Goal: Transaction & Acquisition: Obtain resource

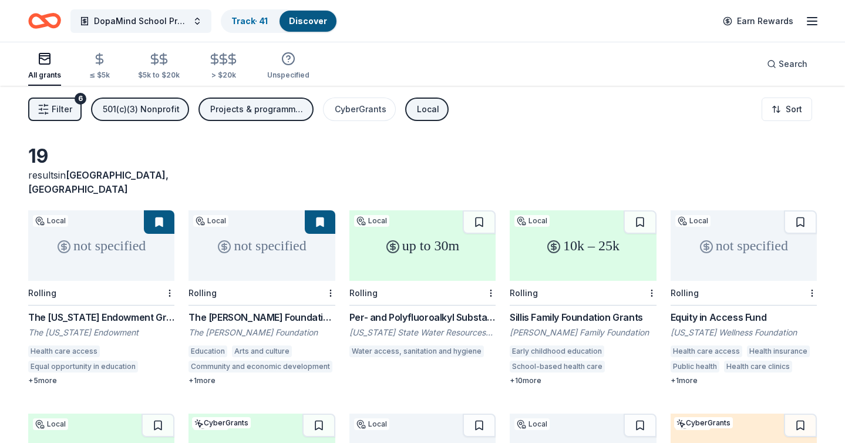
click at [156, 210] on button at bounding box center [159, 221] width 31 height 23
click at [169, 276] on html "DopaMind School Programs and Assemblies Track · 41 Discover Earn Rewards All gr…" at bounding box center [422, 221] width 845 height 443
click at [243, 25] on link "Track · 41" at bounding box center [249, 21] width 36 height 10
click at [248, 22] on link "Track · 41" at bounding box center [249, 21] width 36 height 10
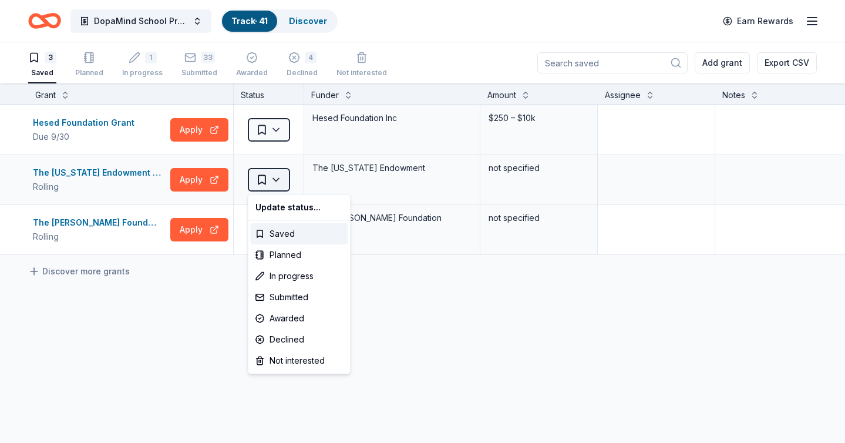
click at [275, 176] on html "DopaMind School Programs and Assemblies Track · 41 Discover Earn Rewards 3 Save…" at bounding box center [422, 221] width 845 height 443
click at [291, 333] on div "Declined" at bounding box center [299, 339] width 97 height 21
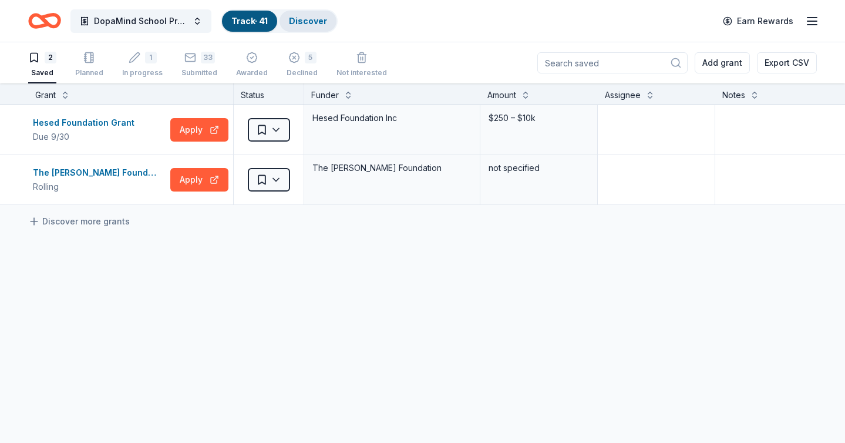
click at [309, 18] on link "Discover" at bounding box center [308, 21] width 38 height 10
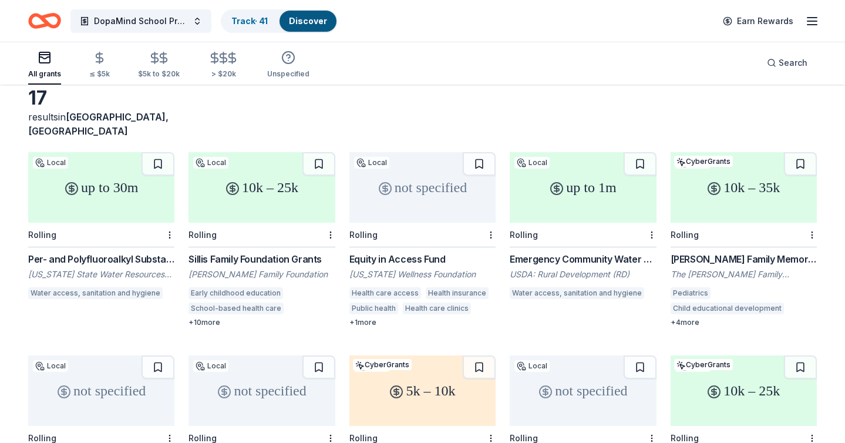
scroll to position [62, 0]
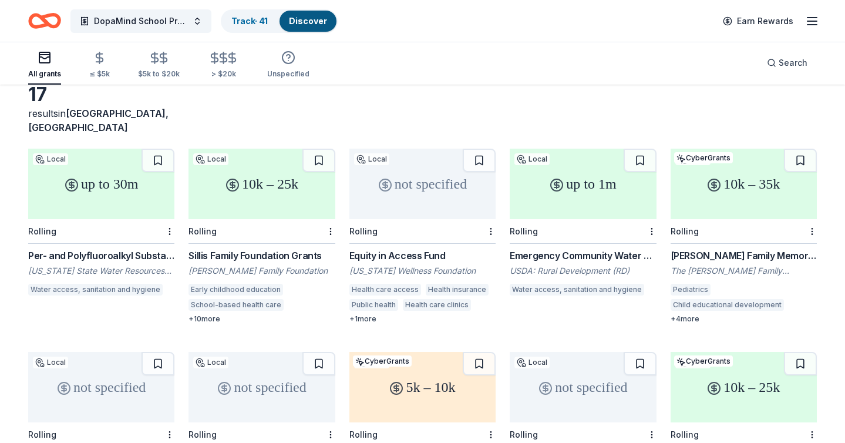
click at [149, 248] on div "Per- and Polyfluoroalkyl Substances (PFAS) Funding" at bounding box center [101, 255] width 146 height 14
click at [168, 214] on html "DopaMind School Programs and Assemblies Track · 41 Discover Earn Rewards All gr…" at bounding box center [422, 159] width 845 height 443
click at [158, 239] on div "Not interested" at bounding box center [132, 237] width 79 height 21
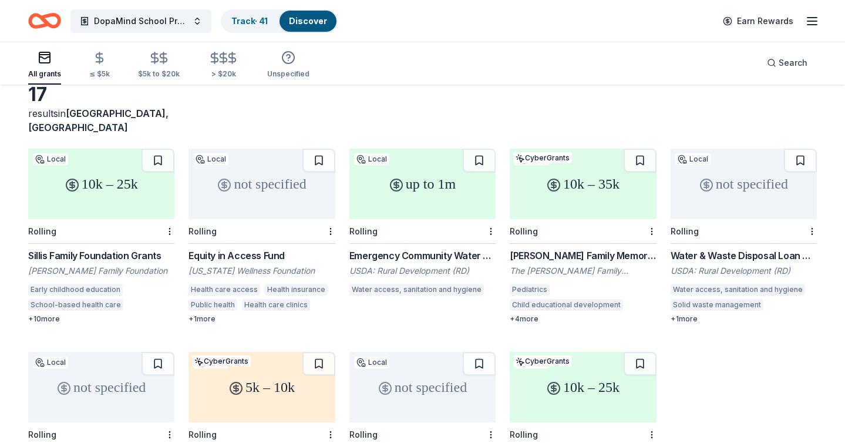
click at [135, 248] on div "Sillis Family Foundation Grants" at bounding box center [101, 255] width 146 height 14
click at [168, 217] on html "DopaMind School Programs and Assemblies Track · 41 Discover Earn Rewards All gr…" at bounding box center [422, 159] width 845 height 443
click at [160, 235] on div "Not interested" at bounding box center [132, 237] width 79 height 21
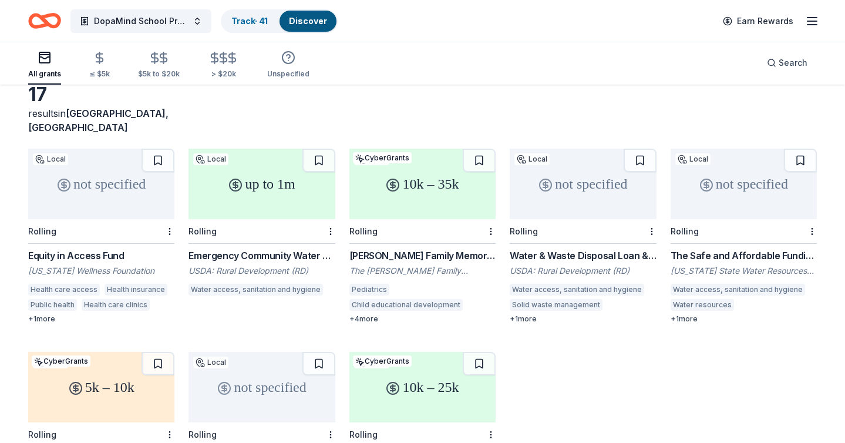
click at [105, 248] on div "Equity in Access Fund" at bounding box center [101, 255] width 146 height 14
click at [166, 215] on html "DopaMind School Programs and Assemblies Track · 41 Discover Earn Rewards All gr…" at bounding box center [422, 159] width 845 height 443
click at [153, 234] on div "Not interested" at bounding box center [132, 237] width 79 height 21
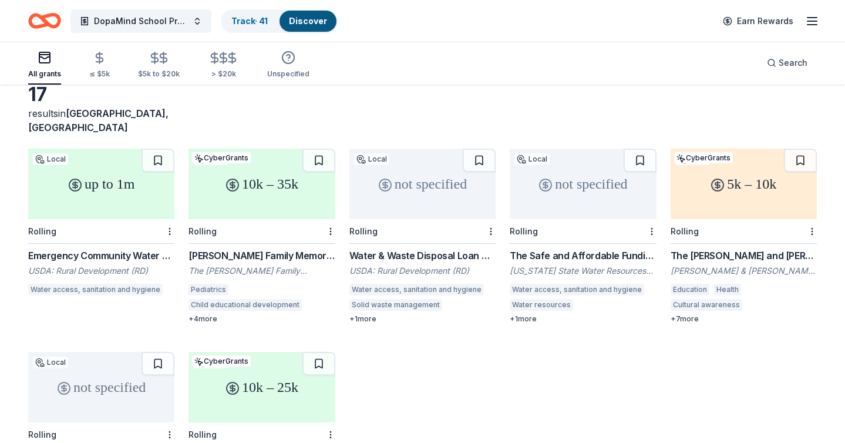
click at [130, 248] on div "Emergency Community Water Assistance Grants in California" at bounding box center [101, 255] width 146 height 14
click at [165, 217] on html "DopaMind School Programs and Assemblies Track · 41 Discover Earn Rewards All gr…" at bounding box center [422, 159] width 845 height 443
click at [150, 235] on div "Not interested" at bounding box center [132, 237] width 79 height 21
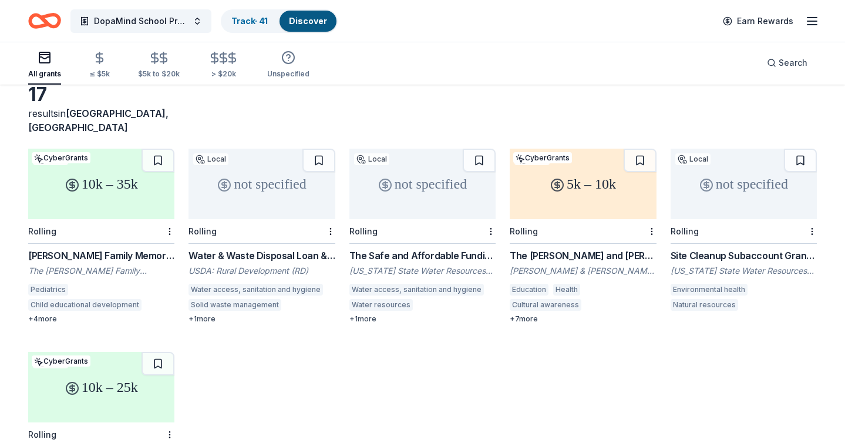
click at [124, 248] on div "Goodwin Family Memorial Trust Grant" at bounding box center [101, 255] width 146 height 14
click at [167, 213] on html "DopaMind School Programs and Assemblies Track · 41 Discover Earn Rewards All gr…" at bounding box center [422, 159] width 845 height 443
click at [161, 236] on div "Not interested" at bounding box center [132, 237] width 79 height 21
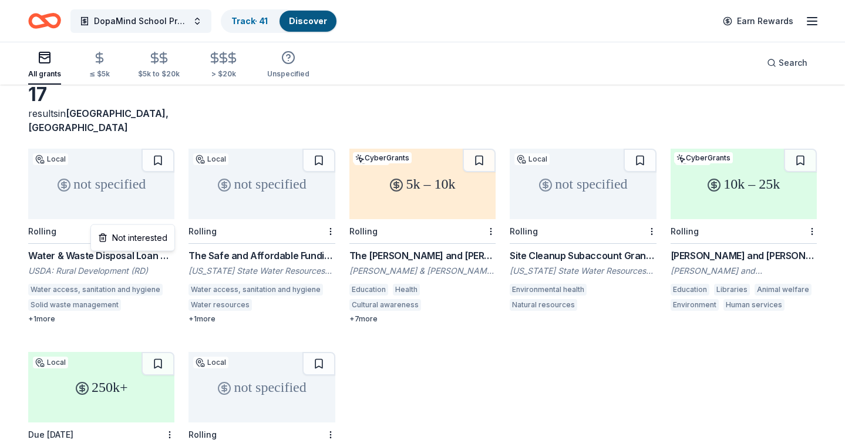
click at [168, 212] on html "DopaMind School Programs and Assemblies Track · 41 Discover Earn Rewards All gr…" at bounding box center [422, 159] width 845 height 443
click at [163, 235] on div "Not interested" at bounding box center [132, 237] width 79 height 21
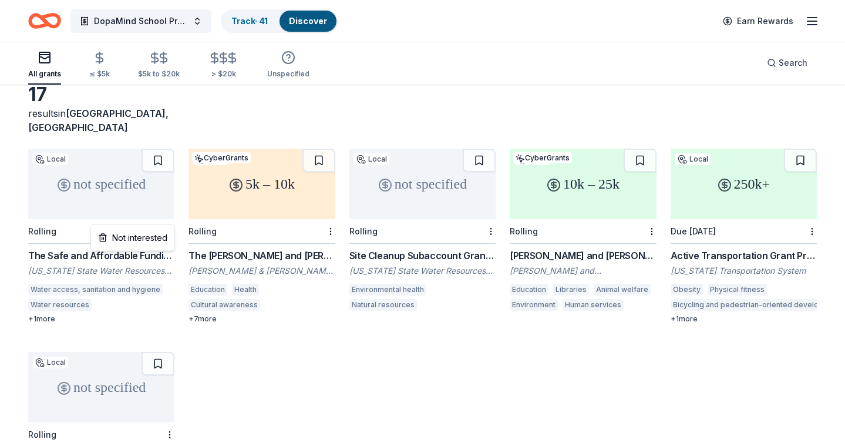
click at [169, 214] on html "DopaMind School Programs and Assemblies Track · 41 Discover Earn Rewards All gr…" at bounding box center [422, 159] width 845 height 443
click at [160, 233] on div "Not interested" at bounding box center [132, 237] width 79 height 21
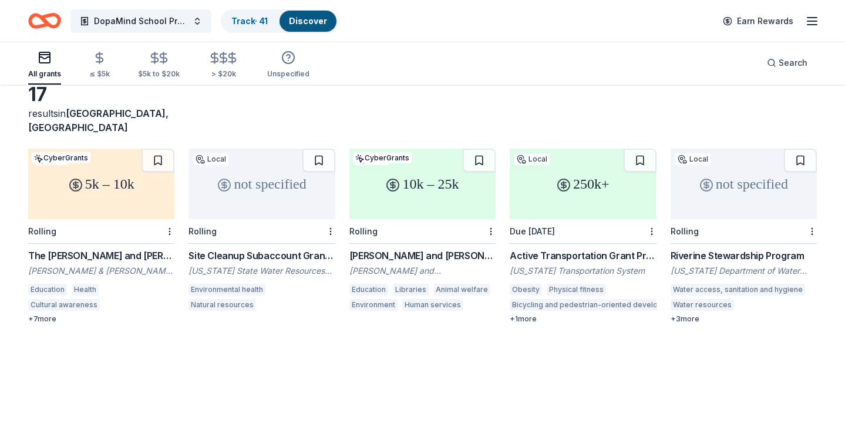
click at [135, 248] on div "The Milton and Sophie Meyer Fund Grant" at bounding box center [101, 255] width 146 height 14
click at [166, 218] on html "DopaMind School Programs and Assemblies Track · 41 Discover Earn Rewards All gr…" at bounding box center [422, 159] width 845 height 443
click at [156, 239] on div "Not interested" at bounding box center [132, 237] width 79 height 21
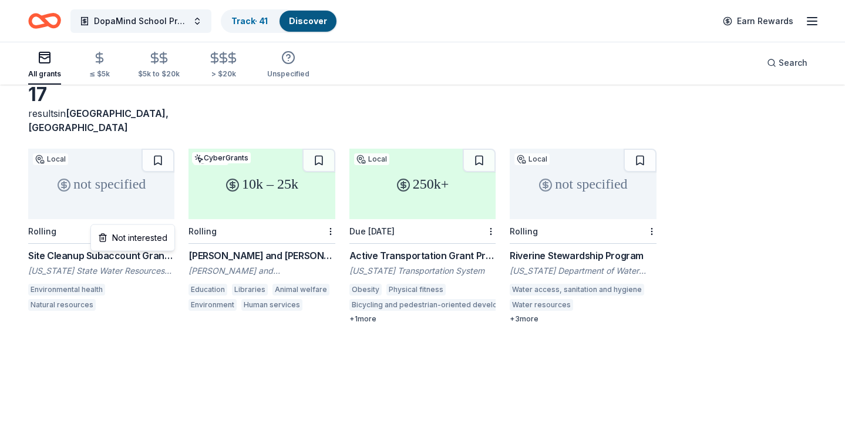
click at [168, 214] on html "DopaMind School Programs and Assemblies Track · 41 Discover Earn Rewards All gr…" at bounding box center [422, 159] width 845 height 443
click at [167, 238] on div "Not interested" at bounding box center [132, 237] width 79 height 21
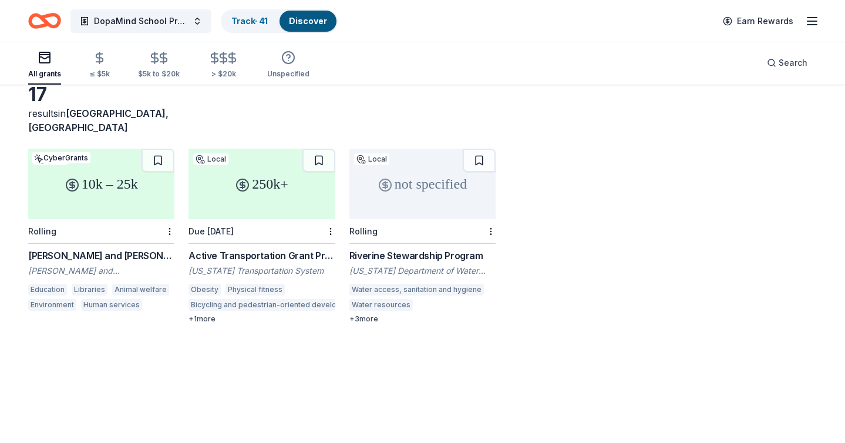
click at [147, 248] on div "Roy and Marian Holleman Foundation Grant" at bounding box center [101, 255] width 146 height 14
click at [171, 214] on html "DopaMind School Programs and Assemblies Track · 41 Discover Earn Rewards All gr…" at bounding box center [422, 159] width 845 height 443
click at [166, 228] on div "Not interested" at bounding box center [132, 237] width 79 height 21
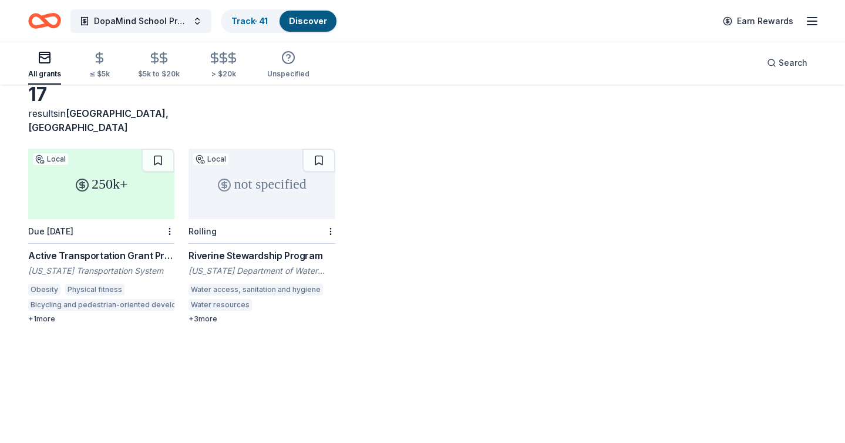
click at [139, 248] on div "Active Transportation Grant Program" at bounding box center [101, 255] width 146 height 14
click at [166, 214] on html "DopaMind School Programs and Assemblies Track · 41 Discover Earn Rewards All gr…" at bounding box center [422, 159] width 845 height 443
click at [150, 235] on div "Not interested" at bounding box center [132, 237] width 79 height 21
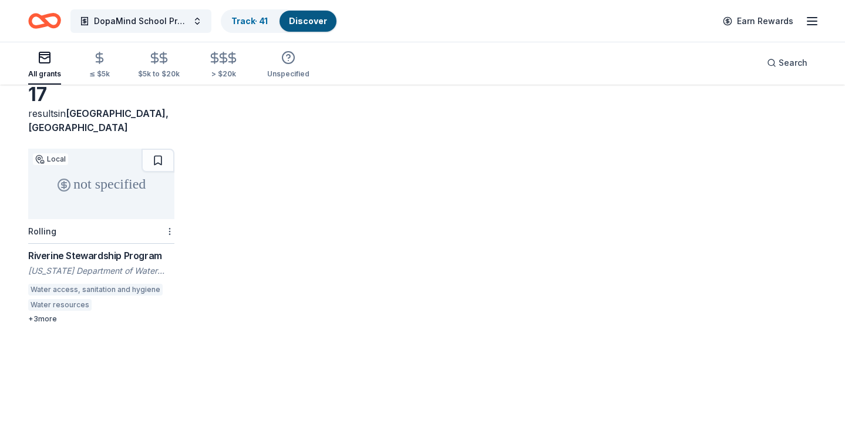
click at [167, 216] on html "DopaMind School Programs and Assemblies Track · 41 Discover Earn Rewards All gr…" at bounding box center [422, 159] width 845 height 443
click at [154, 232] on div "Not interested" at bounding box center [132, 237] width 79 height 21
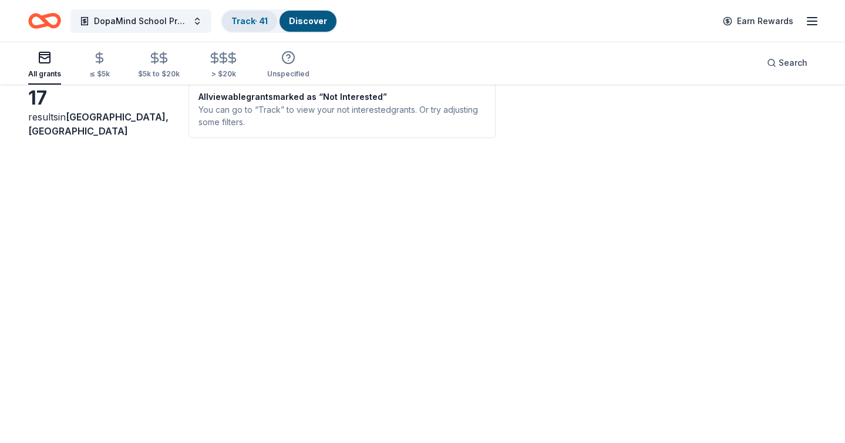
click at [259, 14] on div "Track · 41" at bounding box center [249, 21] width 55 height 21
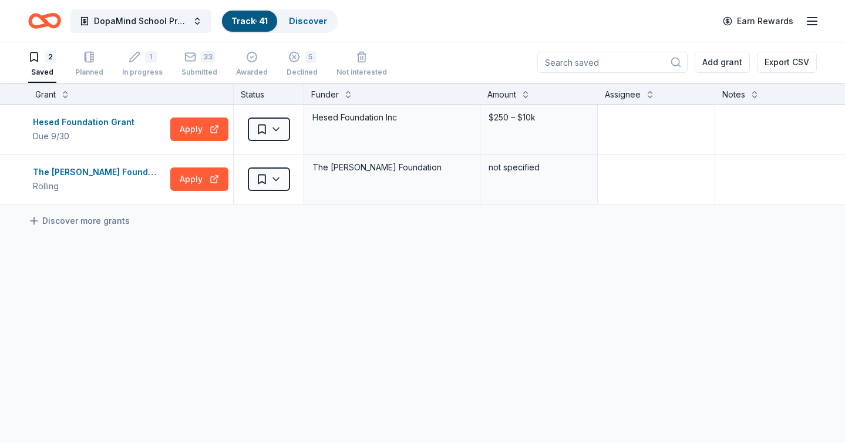
scroll to position [1, 0]
click at [284, 28] on button "Track · 41 Discover" at bounding box center [279, 20] width 117 height 23
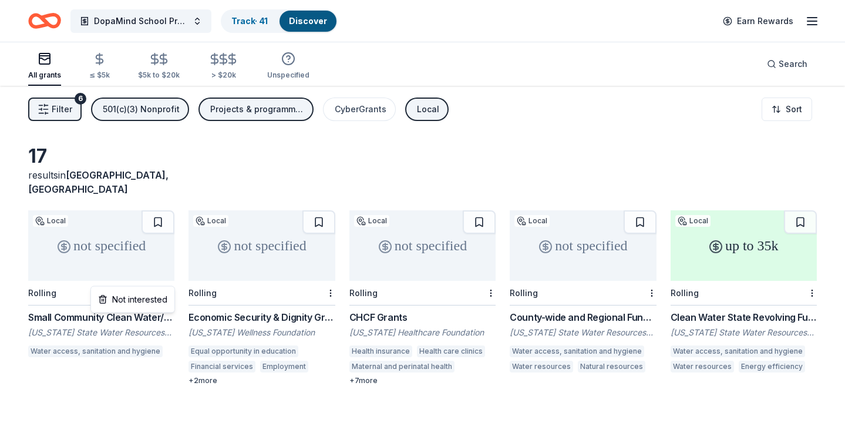
click at [168, 278] on html "DopaMind School Programs and Assemblies Track · 41 Discover Earn Rewards All gr…" at bounding box center [422, 221] width 845 height 443
click at [155, 304] on div "Not interested" at bounding box center [132, 299] width 79 height 21
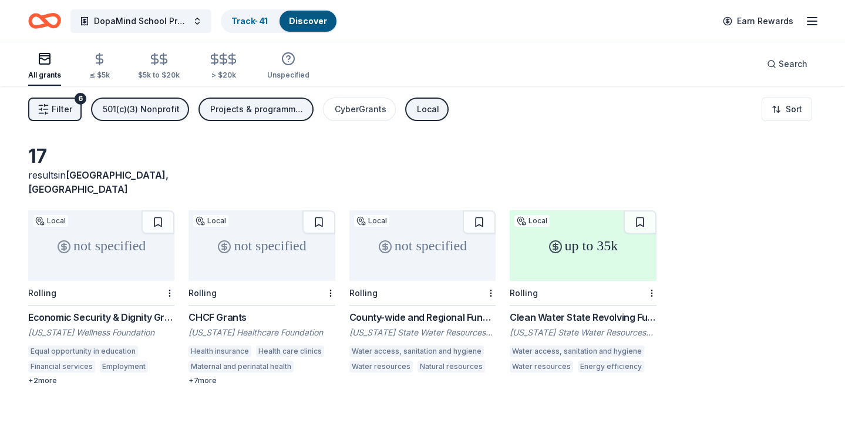
click at [136, 310] on div "Economic Security & Dignity Grant Program" at bounding box center [101, 317] width 146 height 14
click at [166, 274] on html "DopaMind School Programs and Assemblies Track · 41 Discover Earn Rewards All gr…" at bounding box center [422, 221] width 845 height 443
click at [147, 302] on div "Not interested" at bounding box center [132, 299] width 79 height 21
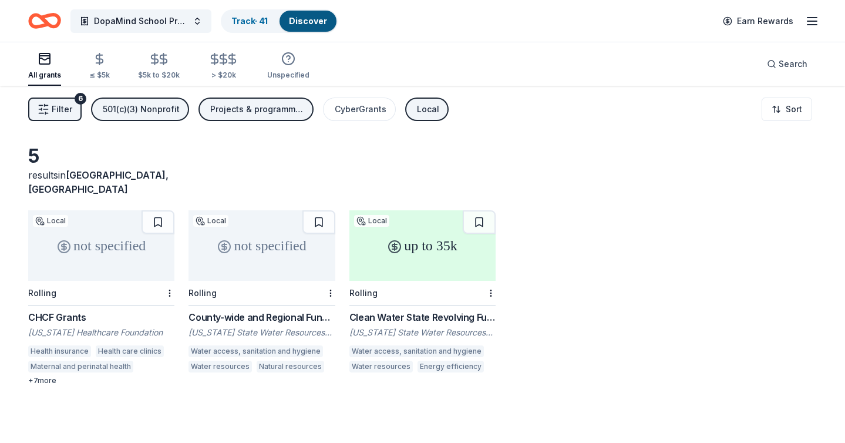
click at [75, 310] on div "CHCF Grants" at bounding box center [101, 317] width 146 height 14
click at [164, 281] on div at bounding box center [169, 293] width 12 height 24
click at [168, 279] on html "DopaMind School Programs and Assemblies Track · 41 Discover Earn Rewards All gr…" at bounding box center [422, 221] width 845 height 443
click at [143, 299] on div "Not interested" at bounding box center [132, 299] width 79 height 21
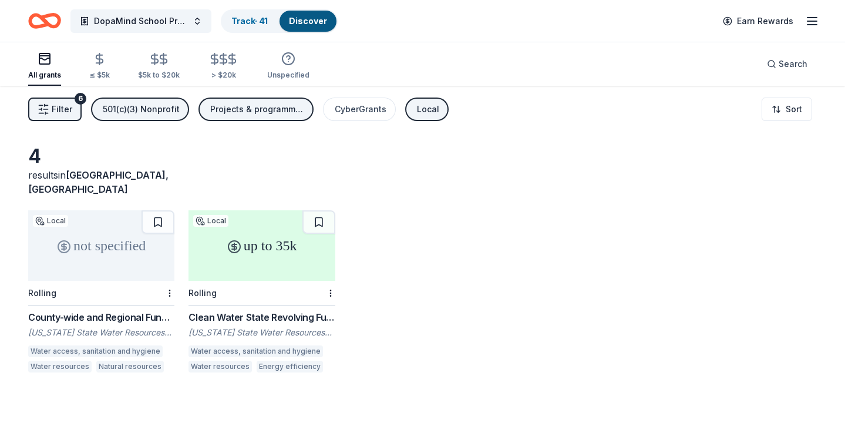
click at [144, 310] on div "County-wide and Regional Funding Program" at bounding box center [101, 317] width 146 height 14
click at [168, 275] on html "DopaMind School Programs and Assemblies Track · 41 Discover Earn Rewards All gr…" at bounding box center [422, 221] width 845 height 443
click at [155, 298] on div "Not interested" at bounding box center [132, 299] width 79 height 21
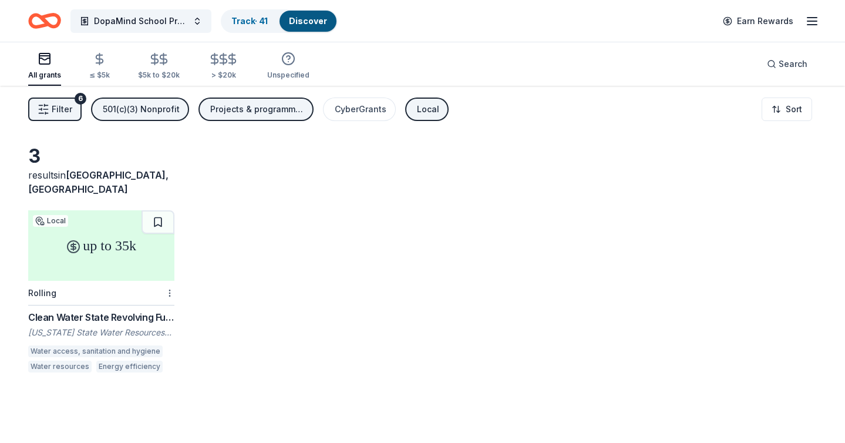
click at [167, 278] on html "DopaMind School Programs and Assemblies Track · 41 Discover Earn Rewards All gr…" at bounding box center [422, 221] width 845 height 443
click at [159, 295] on div "Not interested" at bounding box center [132, 299] width 79 height 21
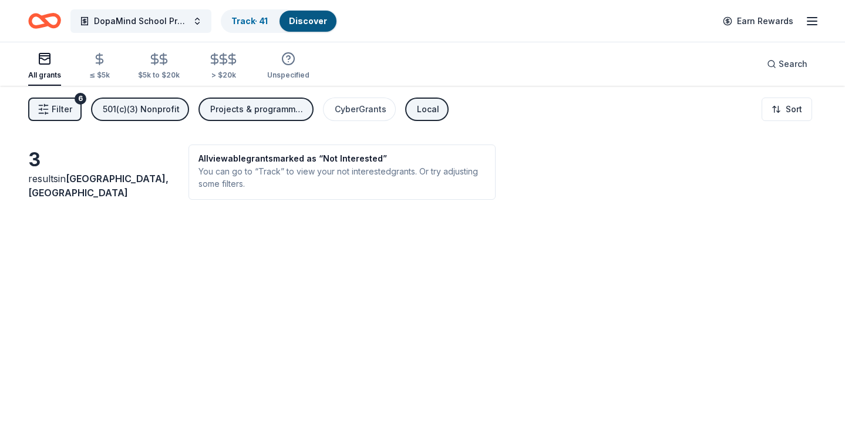
click at [63, 103] on span "Filter" at bounding box center [62, 109] width 21 height 14
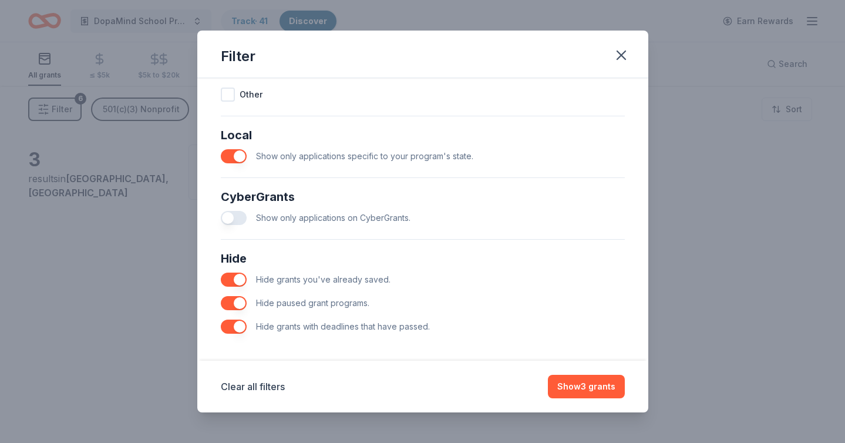
scroll to position [635, 0]
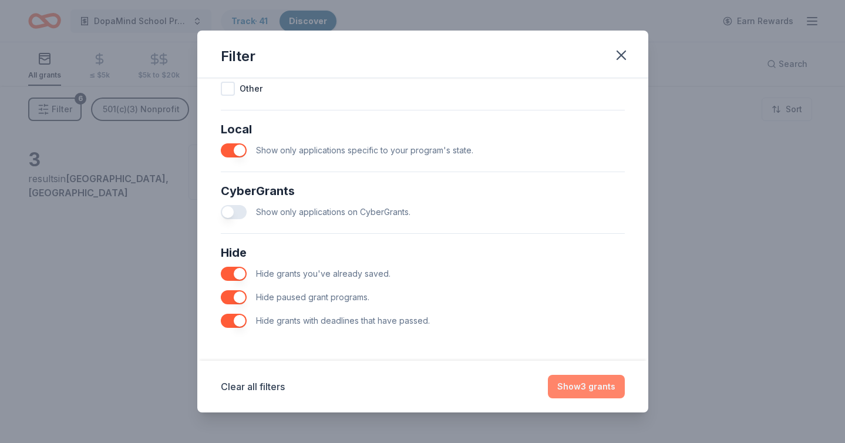
click at [580, 381] on button "Show 3 grants" at bounding box center [586, 385] width 77 height 23
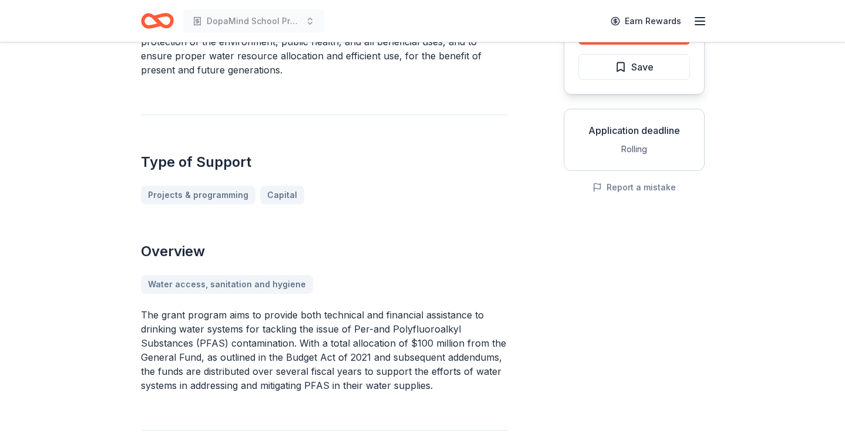
scroll to position [157, 0]
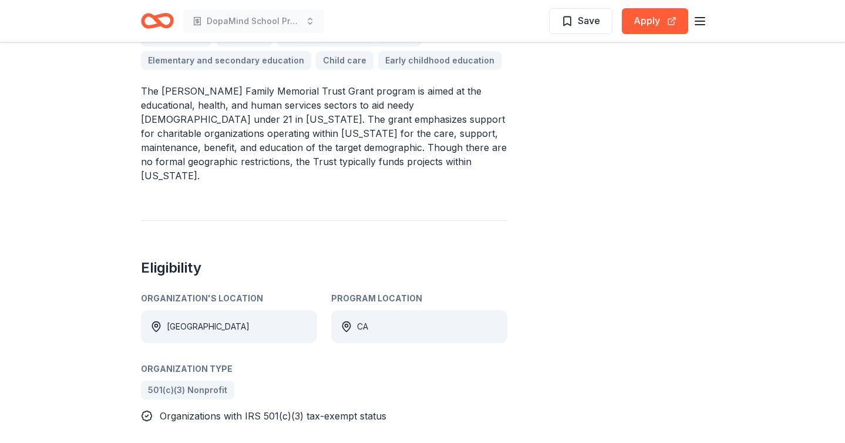
scroll to position [389, 0]
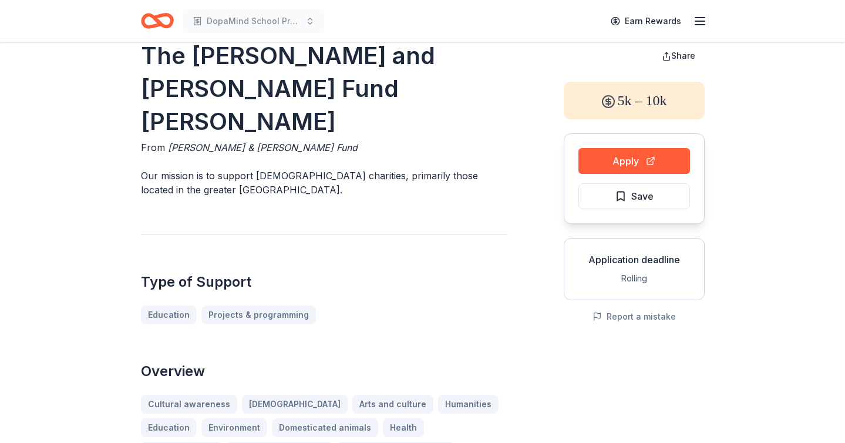
scroll to position [21, 0]
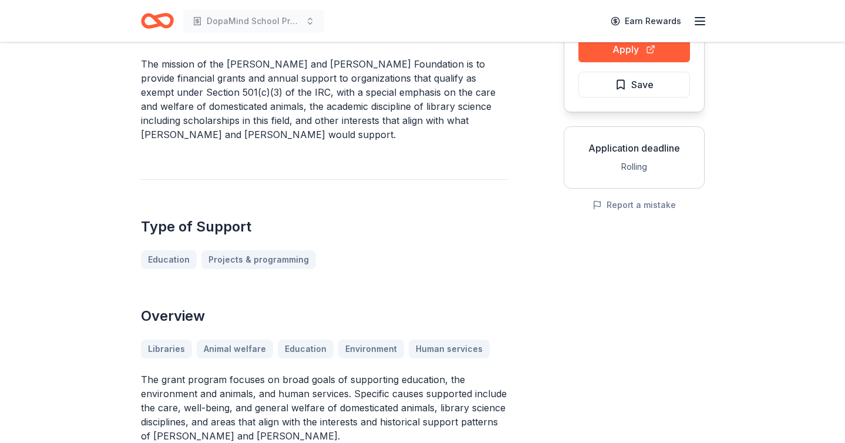
scroll to position [140, 0]
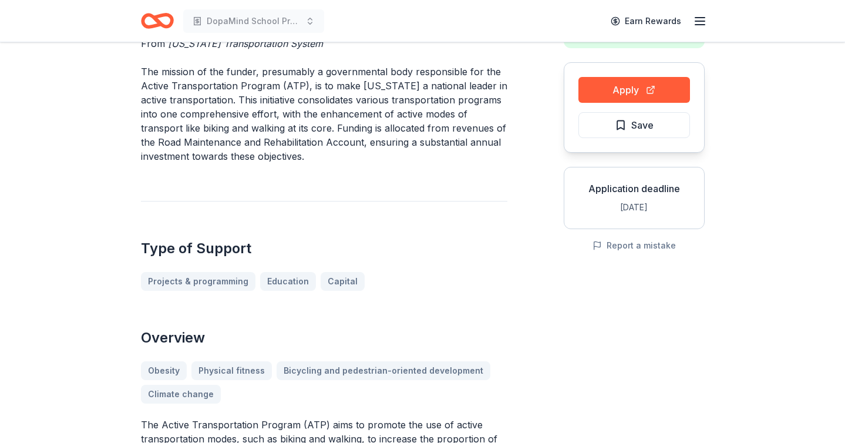
scroll to position [98, 0]
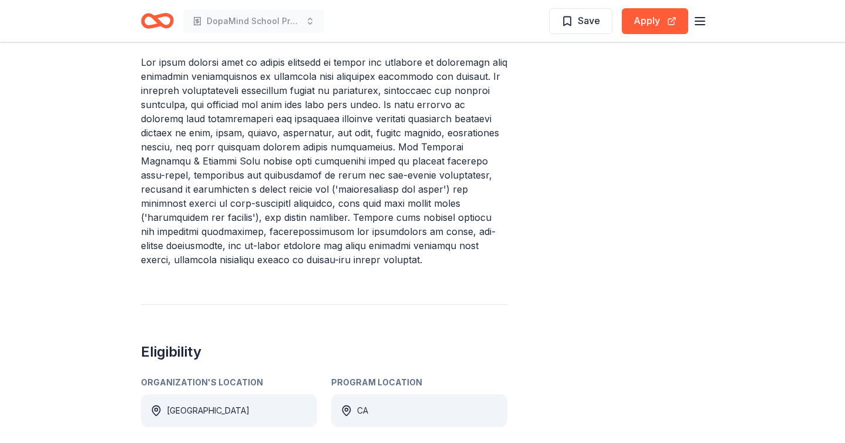
scroll to position [463, 0]
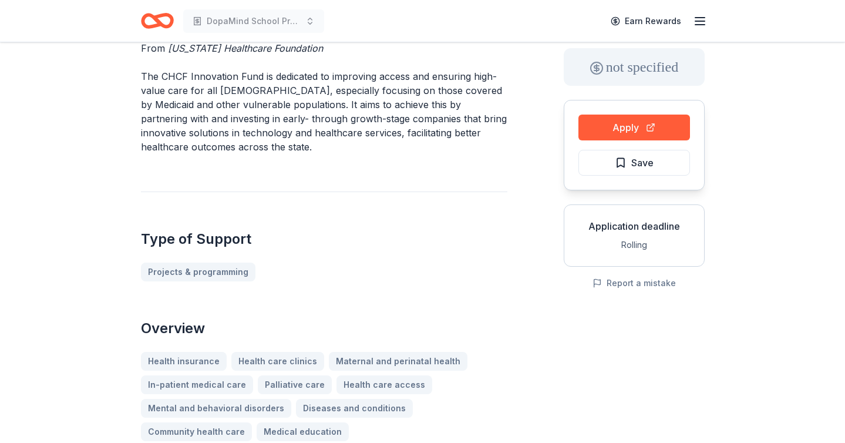
scroll to position [63, 0]
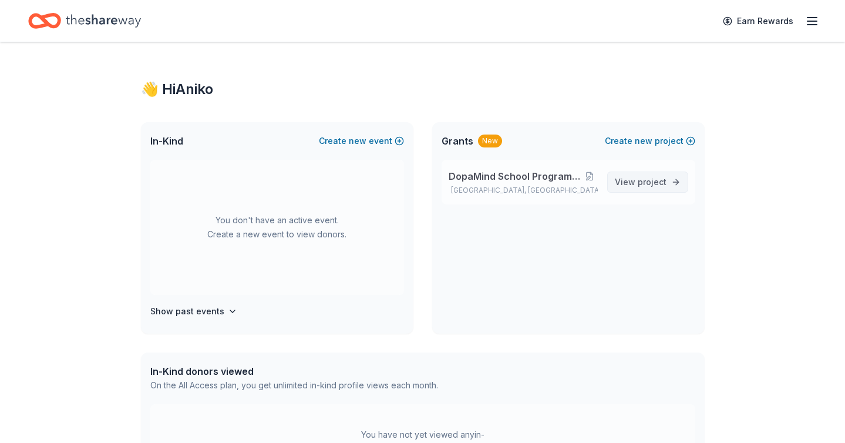
click at [636, 185] on span "View project" at bounding box center [641, 182] width 52 height 14
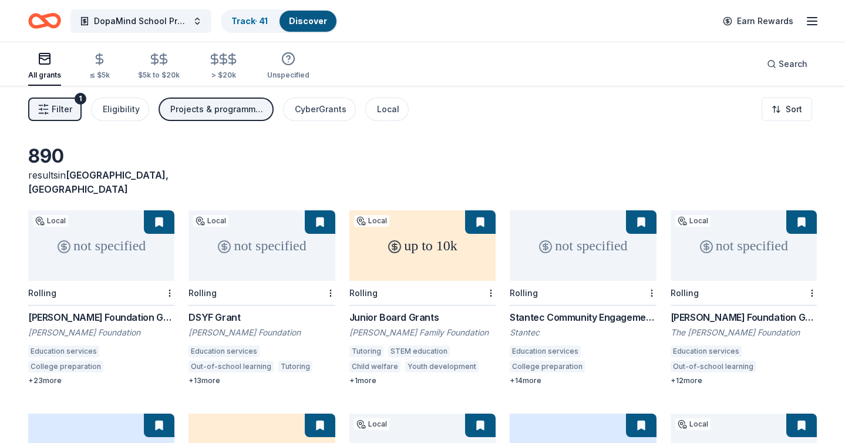
click at [74, 113] on button "Filter 1" at bounding box center [54, 108] width 53 height 23
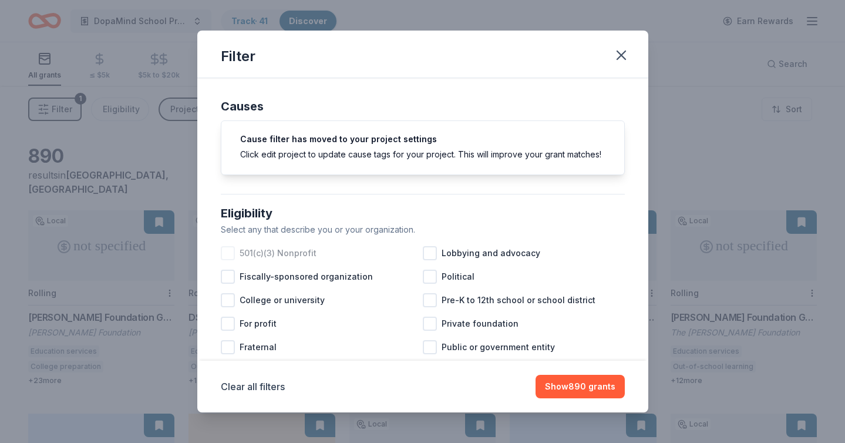
click at [230, 245] on div "501(c)(3) Nonprofit" at bounding box center [322, 252] width 202 height 23
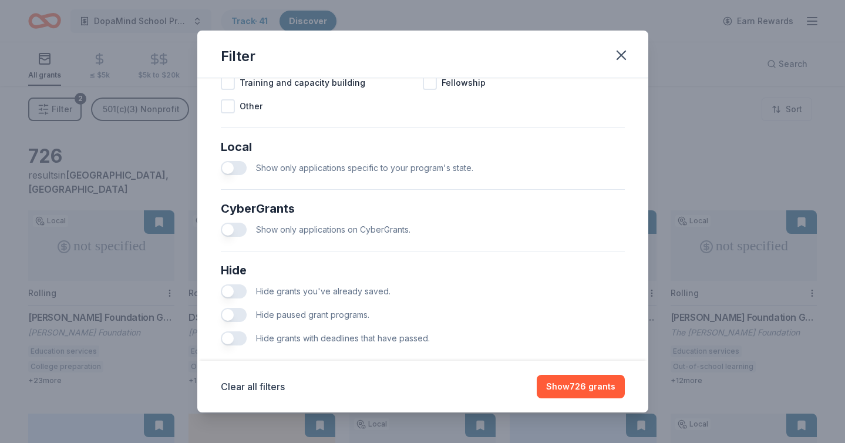
scroll to position [635, 0]
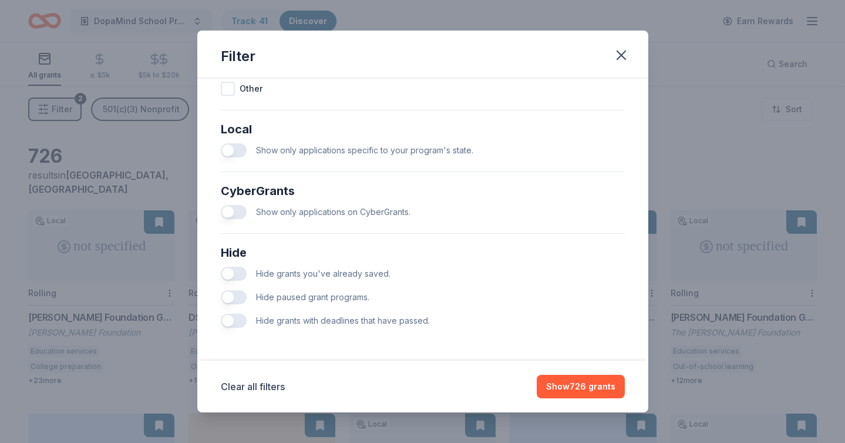
click at [225, 147] on button "button" at bounding box center [234, 150] width 26 height 14
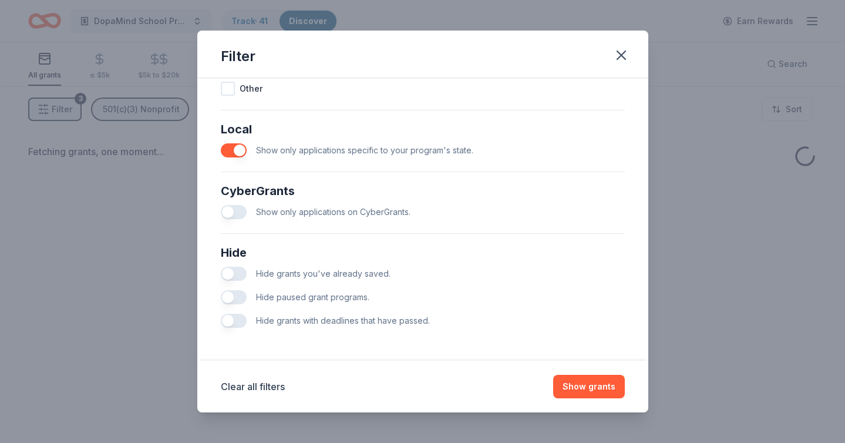
click at [230, 274] on button "button" at bounding box center [234, 273] width 26 height 14
click at [230, 296] on button "button" at bounding box center [234, 297] width 26 height 14
click at [230, 317] on button "button" at bounding box center [234, 320] width 26 height 14
click at [584, 390] on button "Show grants" at bounding box center [589, 385] width 72 height 23
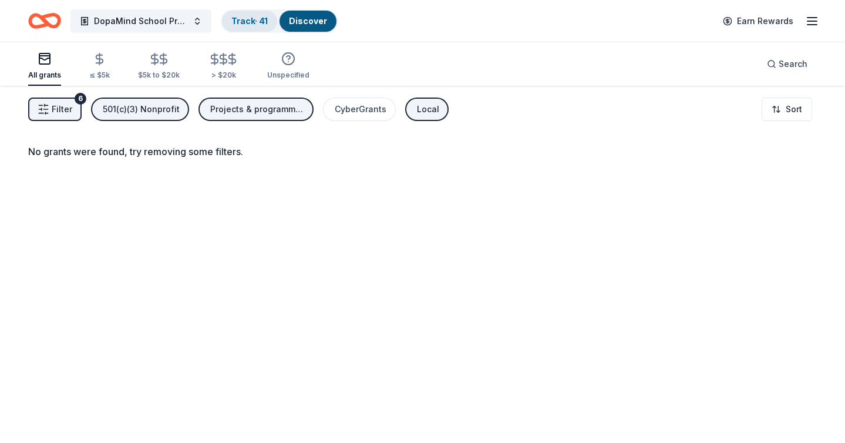
click at [248, 15] on div "Track · 41" at bounding box center [249, 21] width 55 height 21
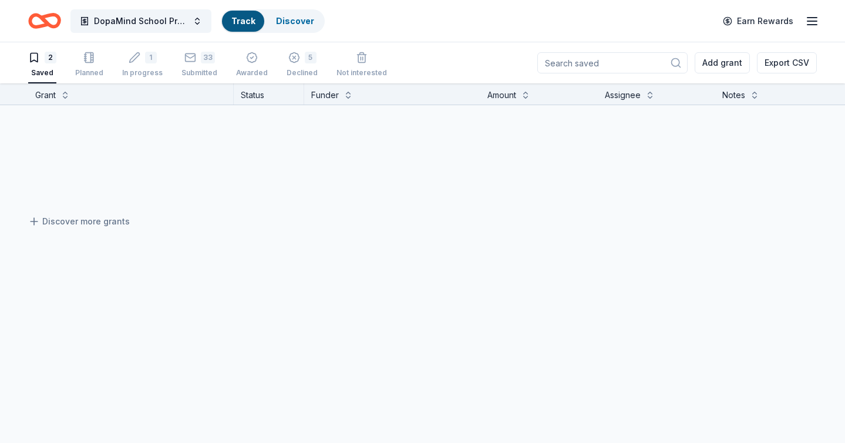
scroll to position [1, 0]
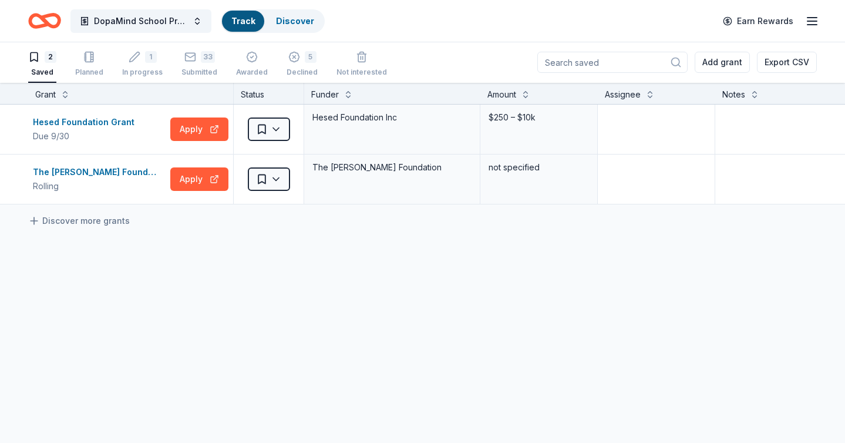
click at [252, 26] on div "Track" at bounding box center [243, 21] width 42 height 21
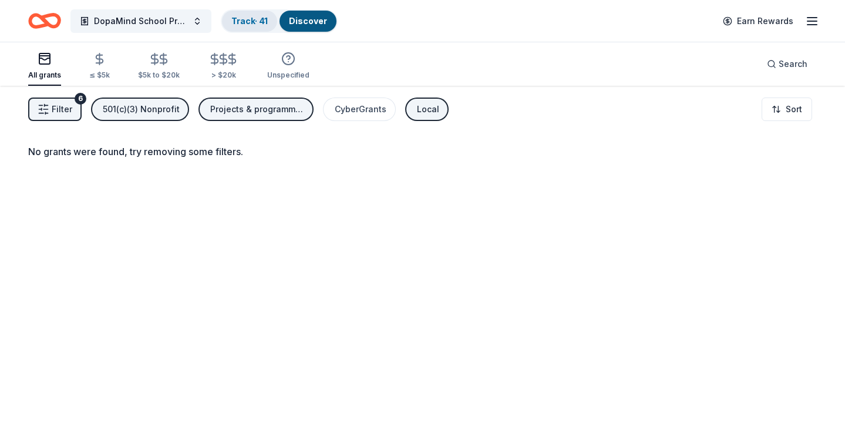
click at [255, 16] on link "Track · 41" at bounding box center [249, 21] width 36 height 10
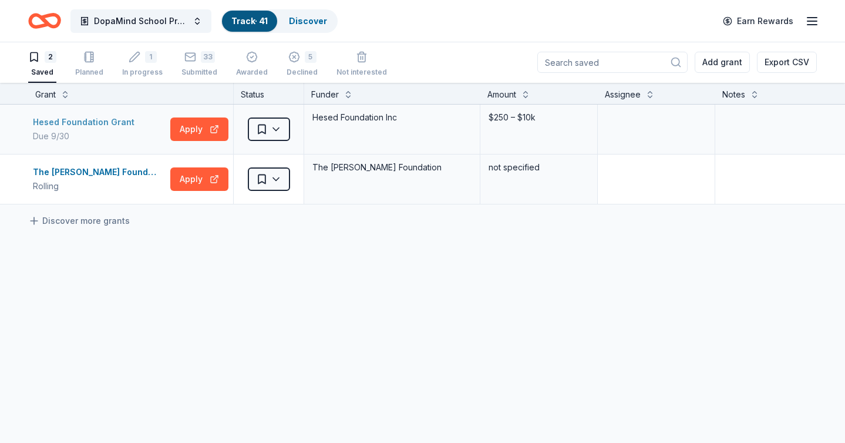
click at [116, 116] on div "Hesed Foundation Grant" at bounding box center [86, 122] width 106 height 14
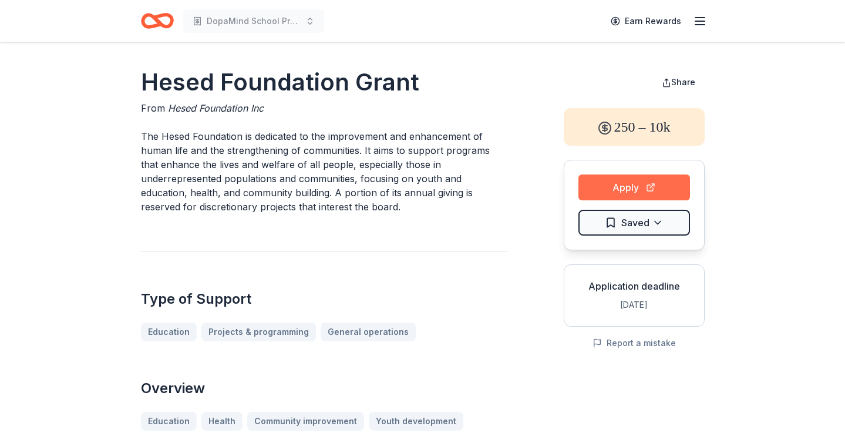
click at [603, 187] on button "Apply" at bounding box center [634, 187] width 112 height 26
